Goal: Information Seeking & Learning: Find specific page/section

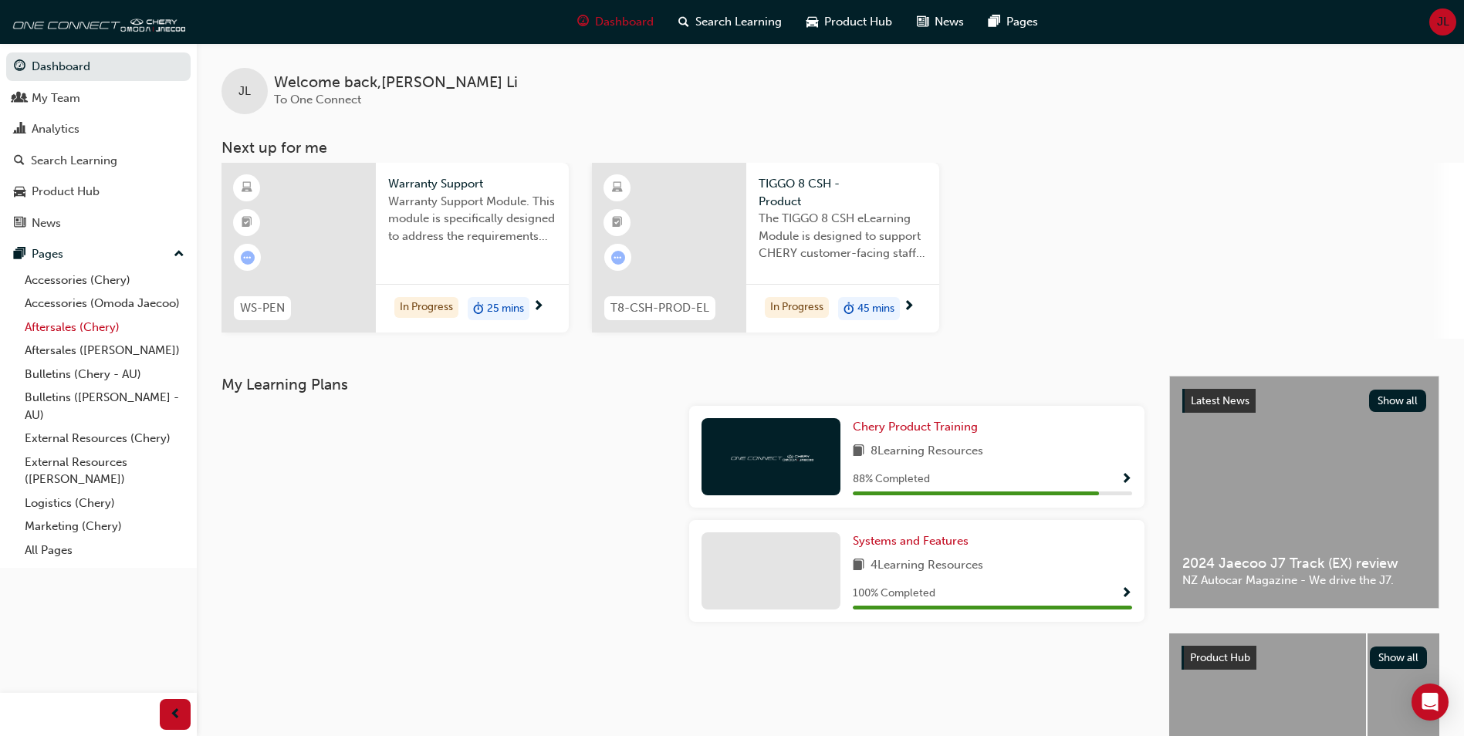
click at [69, 328] on link "Aftersales (Chery)" at bounding box center [105, 328] width 172 height 24
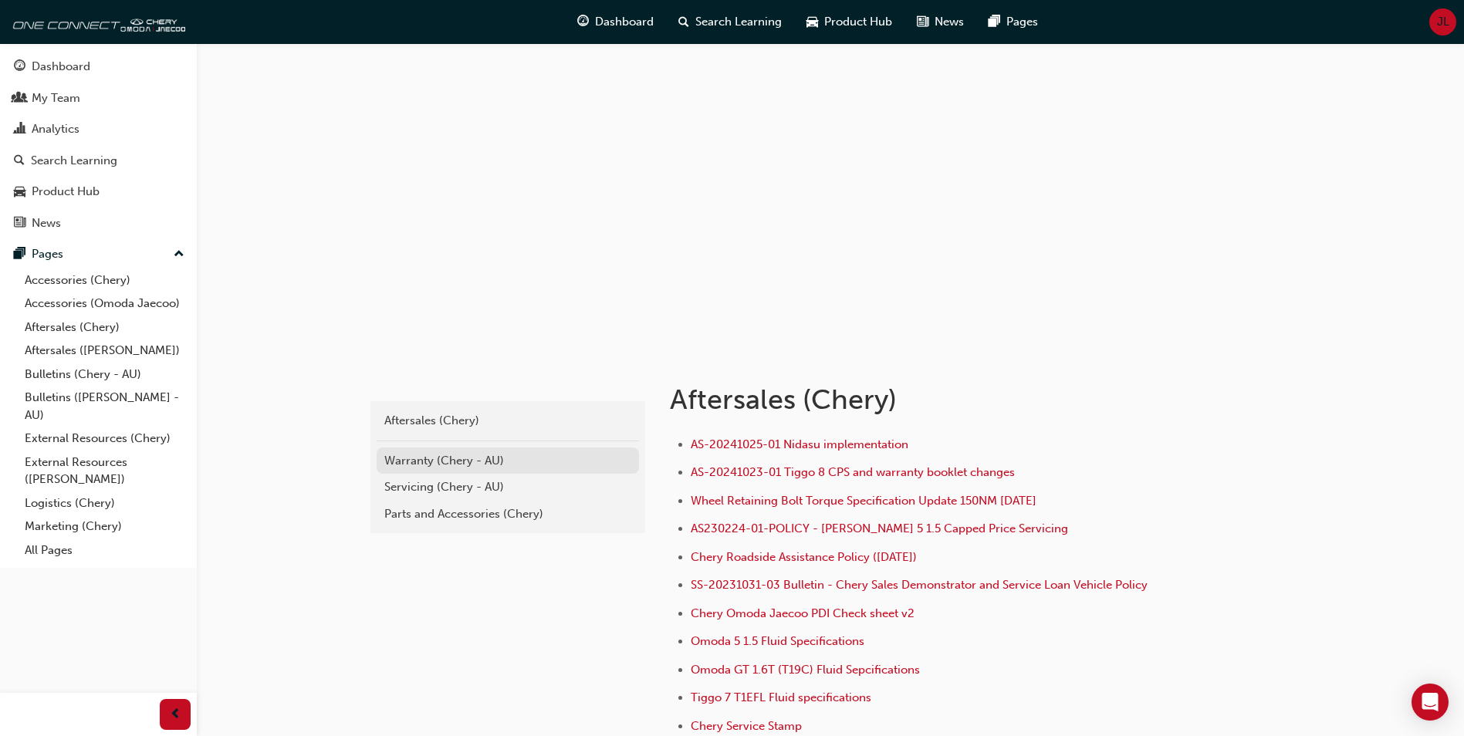
click at [449, 459] on div "Warranty (Chery - AU)" at bounding box center [507, 461] width 247 height 18
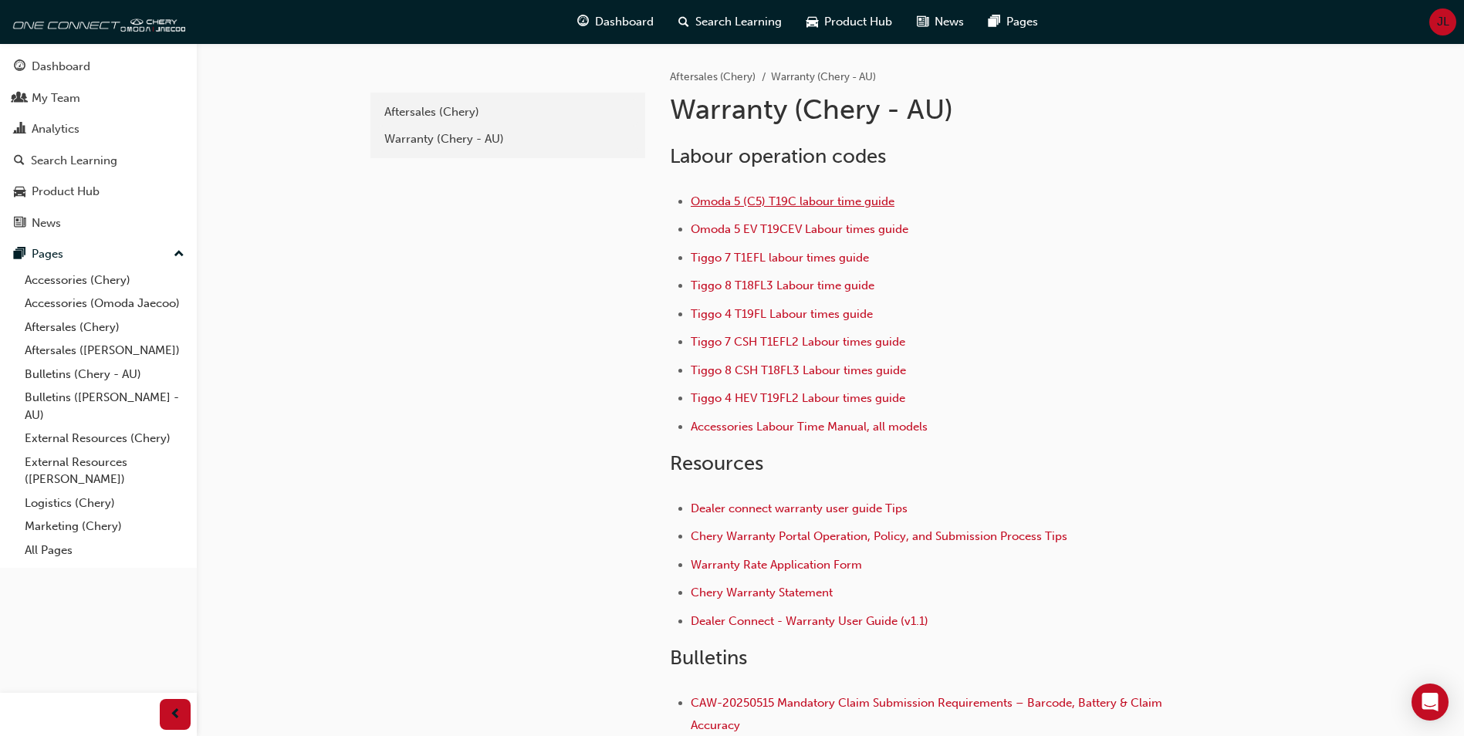
click at [787, 203] on span "Omoda 5 (C5) T19C labour time guide" at bounding box center [793, 202] width 204 height 14
click at [732, 315] on span "Tiggo 4 T19FL Labour times guide" at bounding box center [782, 314] width 182 height 14
click at [763, 201] on span "Omoda 5 (C5) T19C labour time guide" at bounding box center [793, 202] width 204 height 14
